Goal: Task Accomplishment & Management: Complete application form

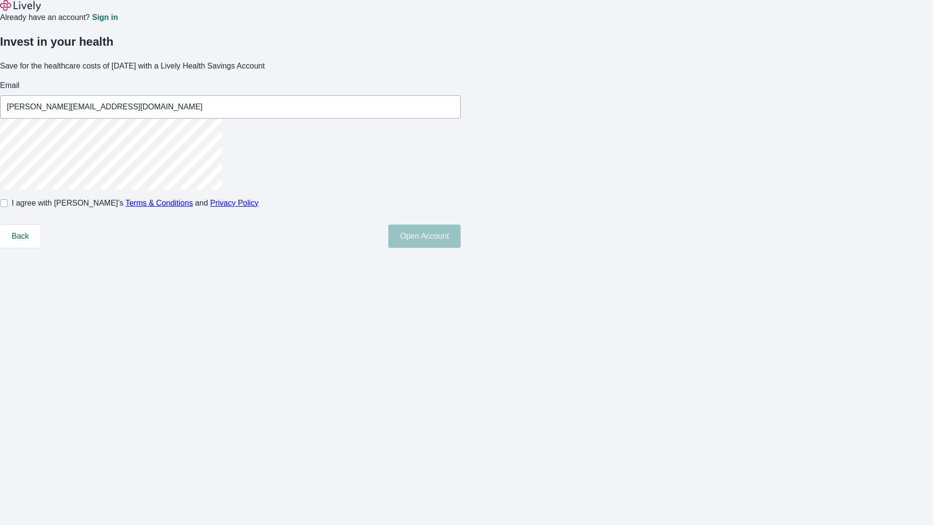
click at [8, 207] on input "I agree with Lively’s Terms & Conditions and Privacy Policy" at bounding box center [4, 203] width 8 height 8
checkbox input "true"
click at [461, 248] on button "Open Account" at bounding box center [424, 235] width 72 height 23
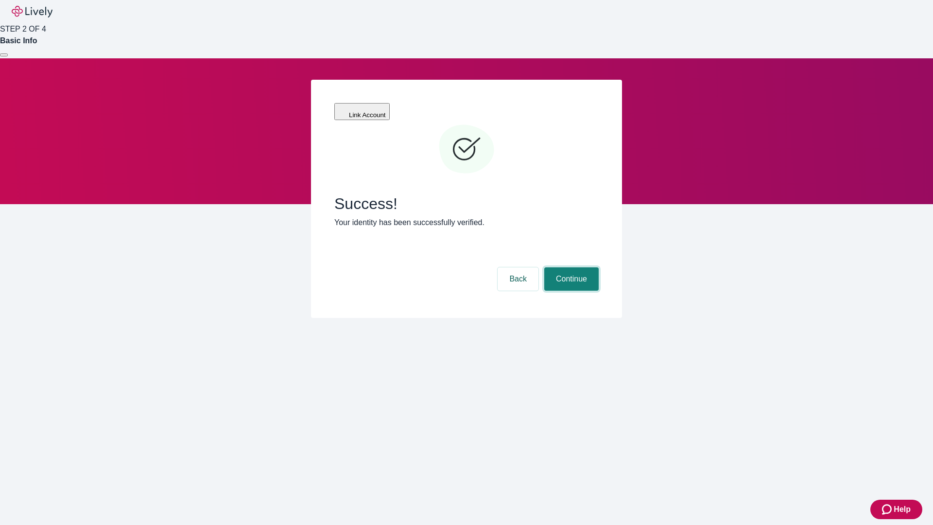
click at [570, 267] on button "Continue" at bounding box center [571, 278] width 54 height 23
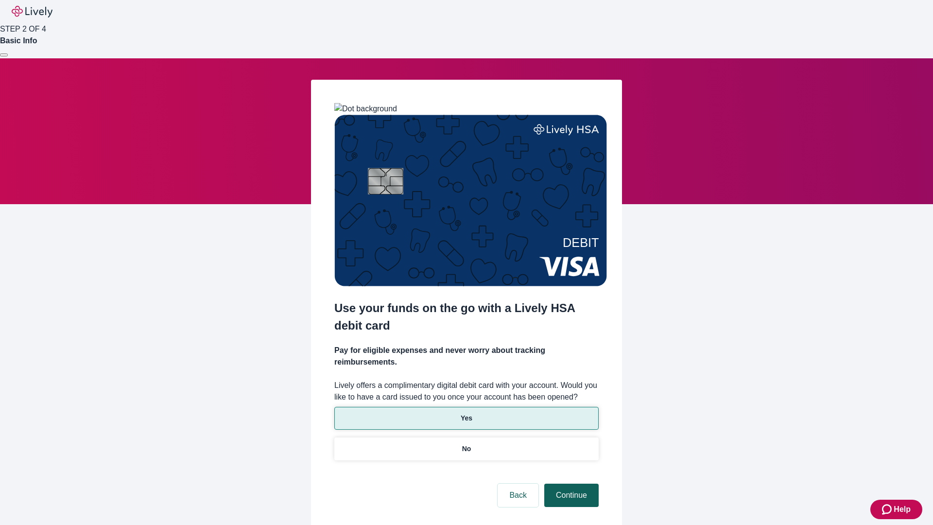
click at [466, 444] on p "No" at bounding box center [466, 449] width 9 height 10
click at [570, 483] on button "Continue" at bounding box center [571, 494] width 54 height 23
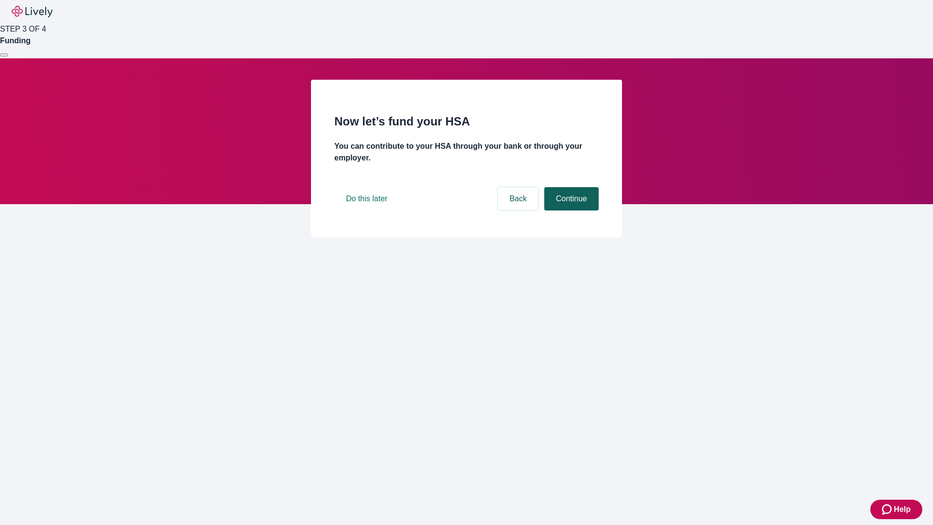
click at [570, 210] on button "Continue" at bounding box center [571, 198] width 54 height 23
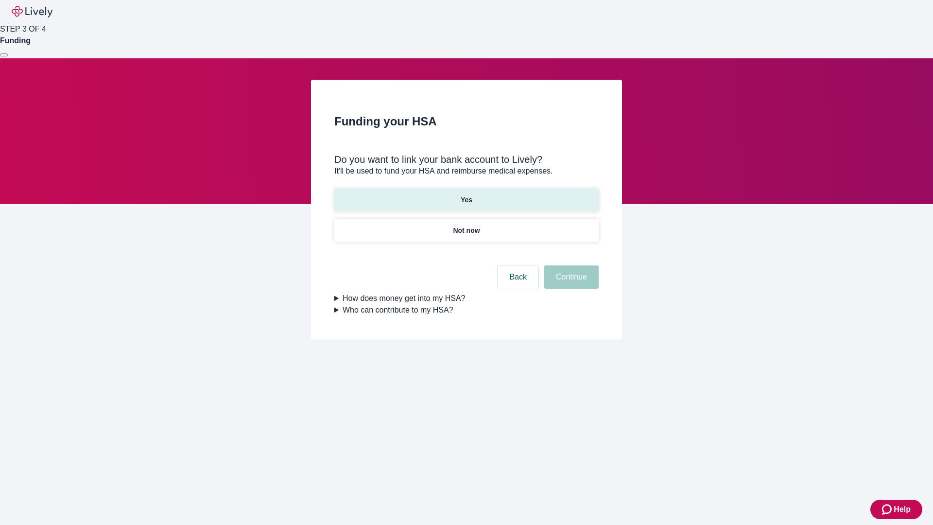
click at [466, 195] on p "Yes" at bounding box center [467, 200] width 12 height 10
click at [570, 265] on button "Continue" at bounding box center [571, 276] width 54 height 23
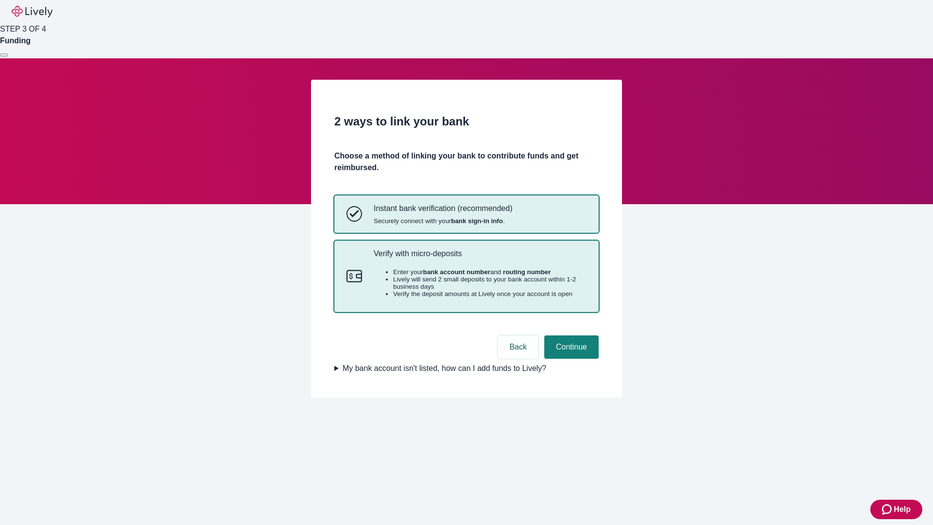
click at [480, 258] on p "Verify with micro-deposits" at bounding box center [480, 253] width 213 height 9
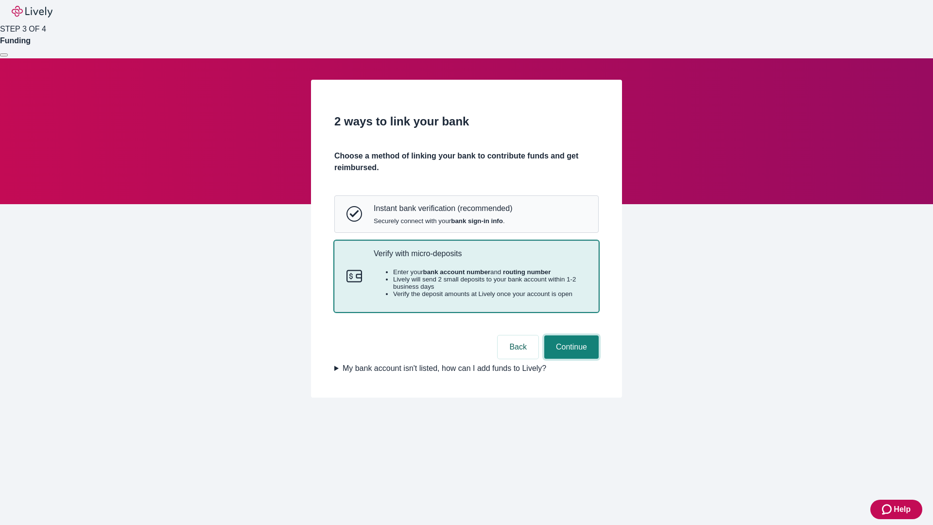
click at [570, 359] on button "Continue" at bounding box center [571, 346] width 54 height 23
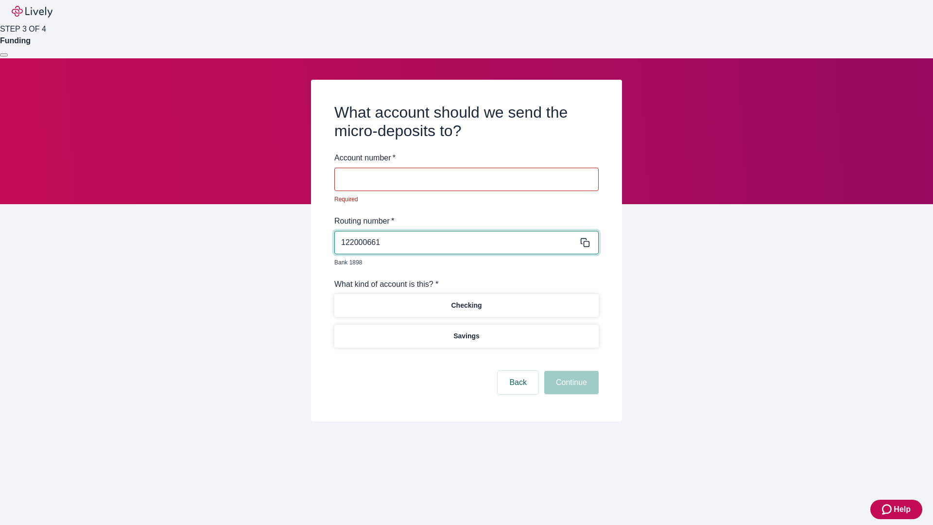
type input "122000661"
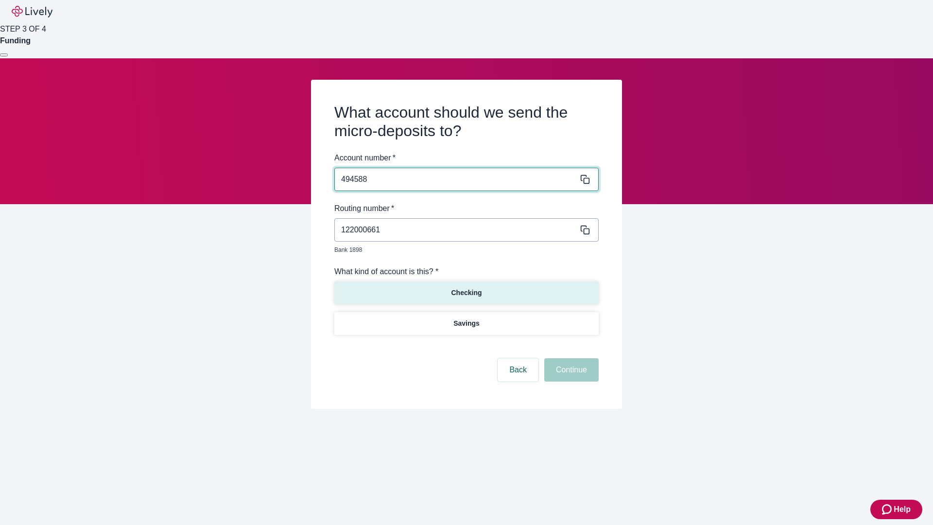
type input "494588"
click at [466, 288] on p "Checking" at bounding box center [466, 293] width 31 height 10
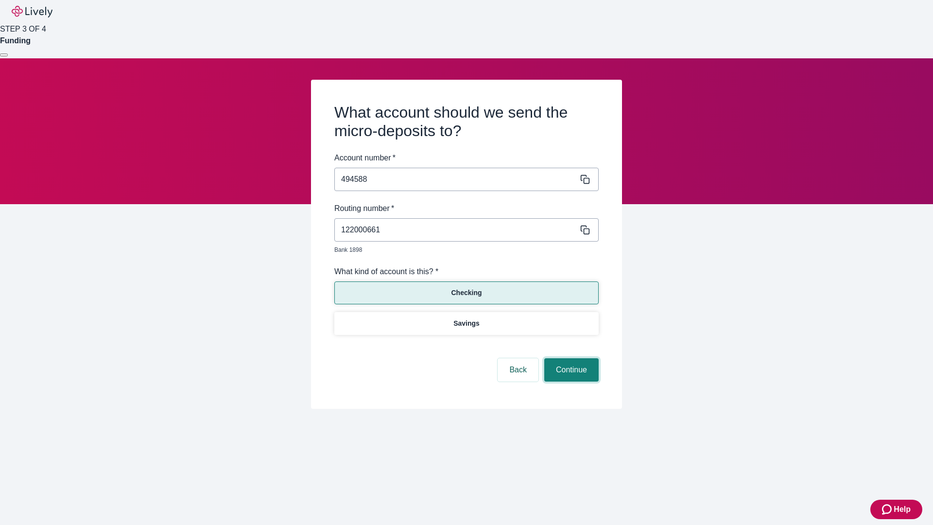
click at [570, 359] on button "Continue" at bounding box center [571, 369] width 54 height 23
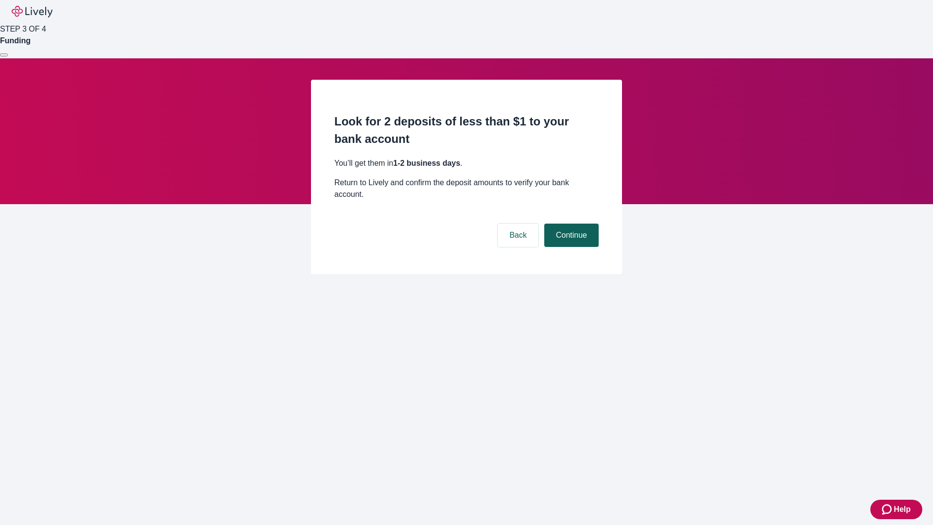
click at [570, 223] on button "Continue" at bounding box center [571, 234] width 54 height 23
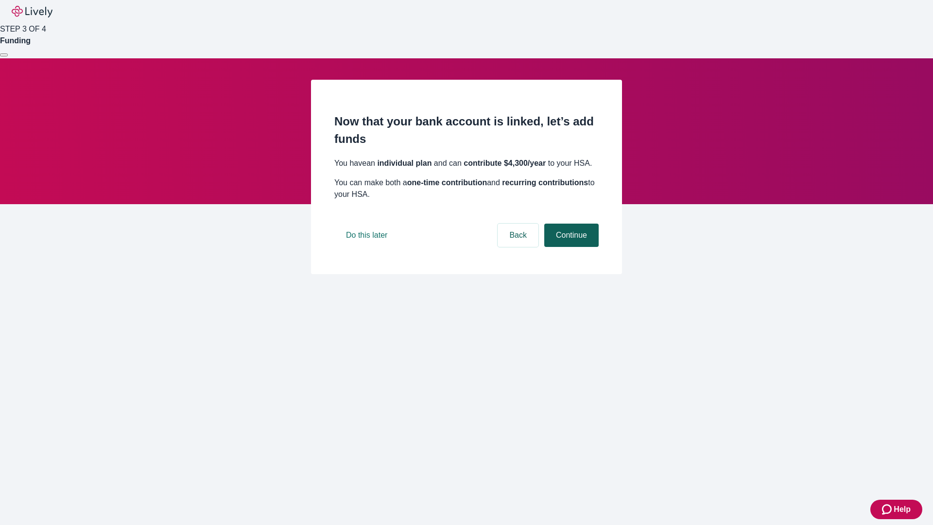
click at [570, 247] on button "Continue" at bounding box center [571, 234] width 54 height 23
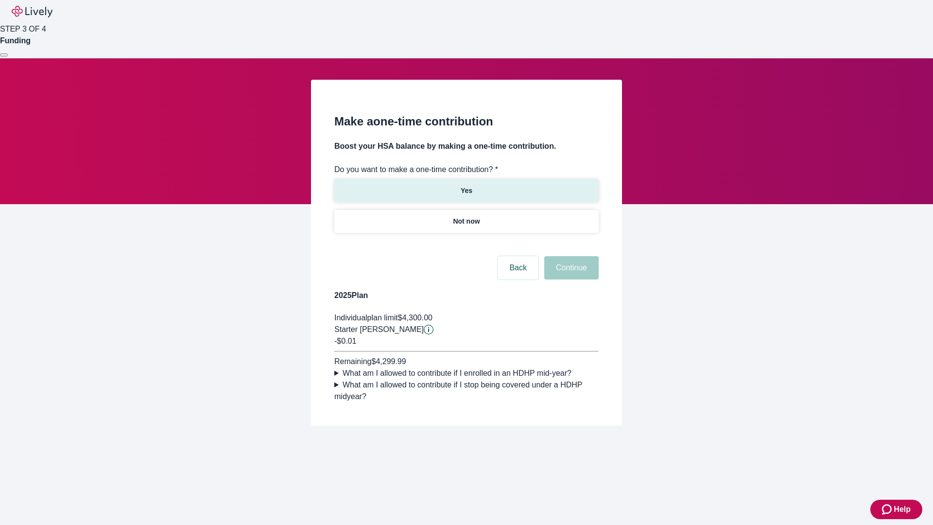
click at [466, 186] on p "Yes" at bounding box center [467, 191] width 12 height 10
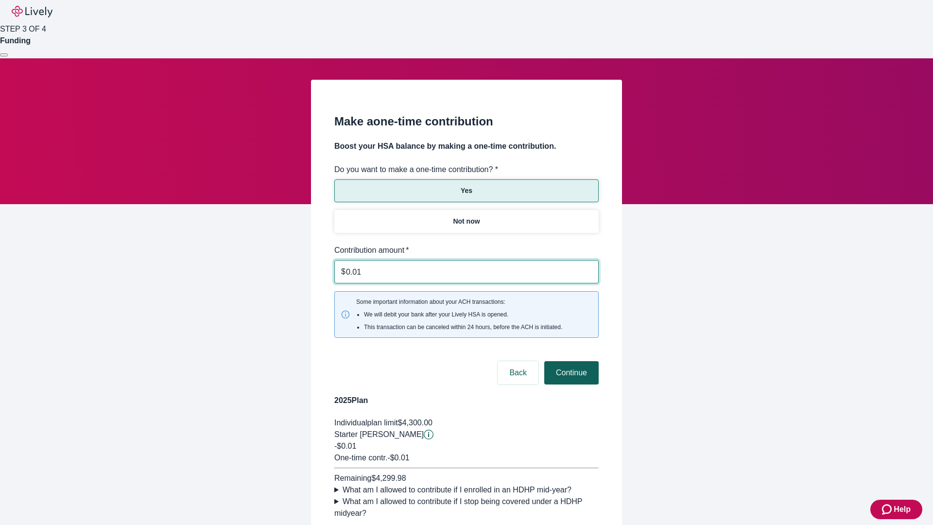
type input "0.01"
click at [570, 361] on button "Continue" at bounding box center [571, 372] width 54 height 23
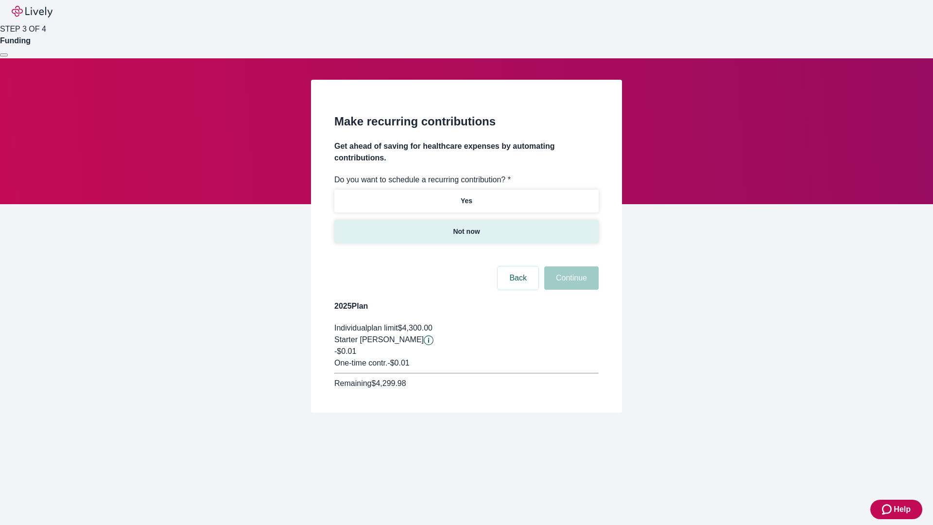
click at [466, 226] on p "Not now" at bounding box center [466, 231] width 27 height 10
click at [570, 266] on button "Continue" at bounding box center [571, 277] width 54 height 23
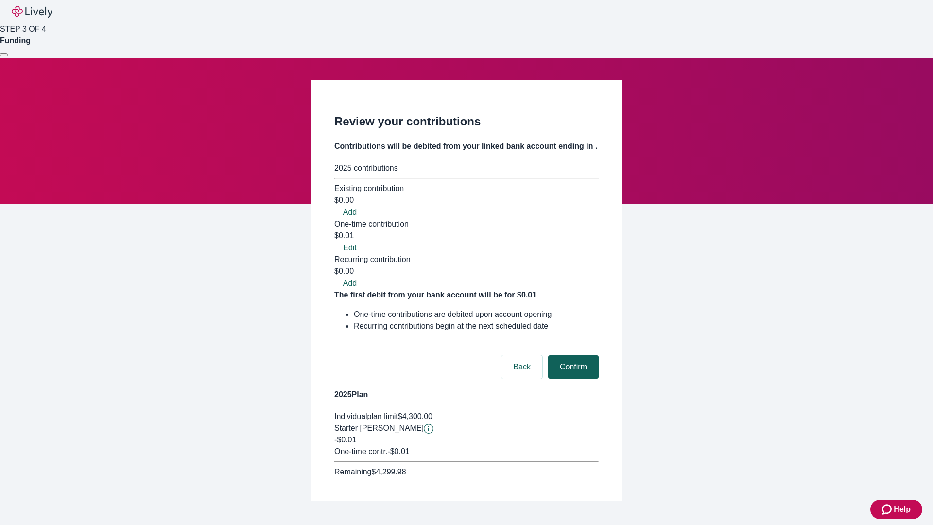
click at [572, 355] on button "Confirm" at bounding box center [573, 366] width 51 height 23
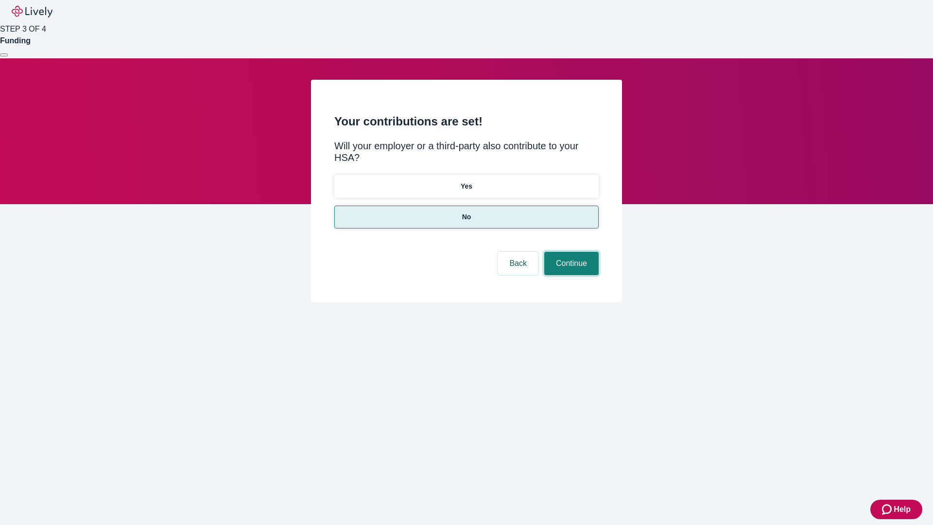
click at [570, 252] on button "Continue" at bounding box center [571, 263] width 54 height 23
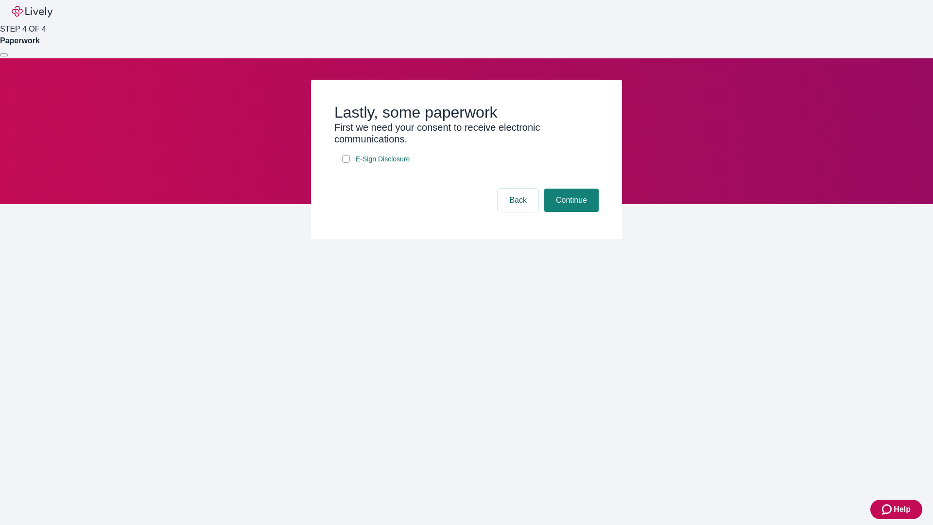
click at [346, 163] on input "E-Sign Disclosure" at bounding box center [346, 159] width 8 height 8
checkbox input "true"
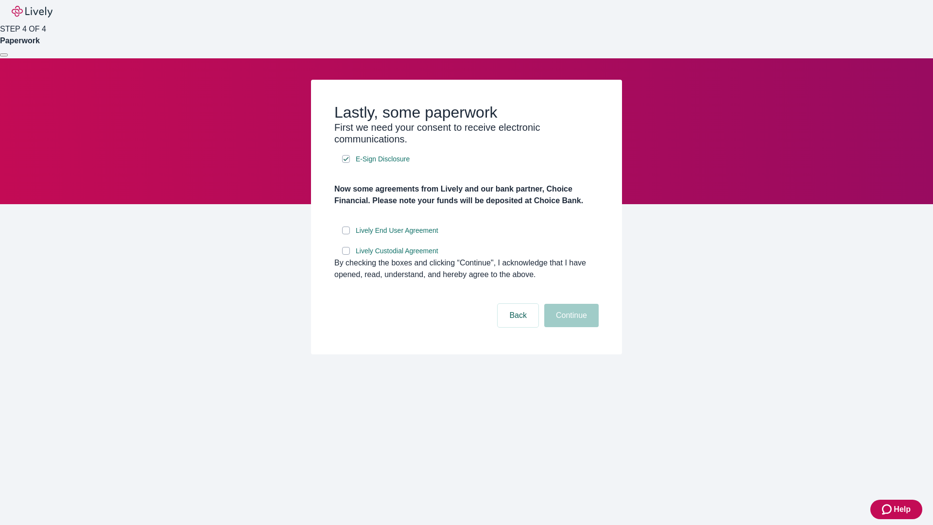
click at [346, 234] on input "Lively End User Agreement" at bounding box center [346, 230] width 8 height 8
checkbox input "true"
click at [346, 255] on input "Lively Custodial Agreement" at bounding box center [346, 251] width 8 height 8
checkbox input "true"
click at [570, 327] on button "Continue" at bounding box center [571, 315] width 54 height 23
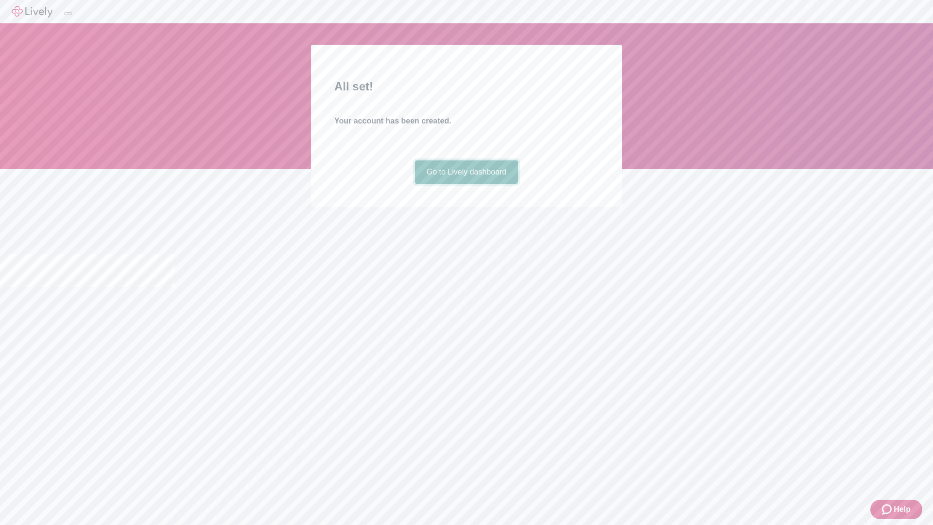
click at [466, 184] on link "Go to Lively dashboard" at bounding box center [466, 171] width 103 height 23
